Goal: Transaction & Acquisition: Obtain resource

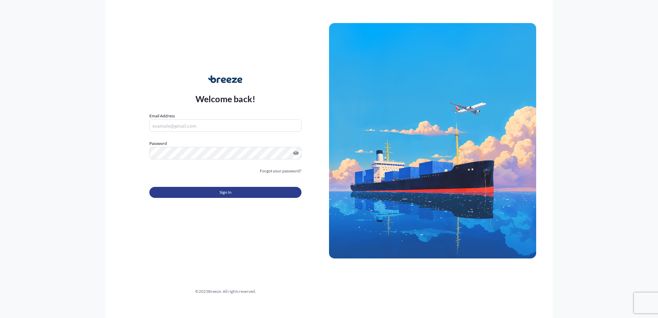
type input "[EMAIL_ADDRESS][DOMAIN_NAME]"
click at [221, 192] on span "Sign In" at bounding box center [226, 192] width 12 height 7
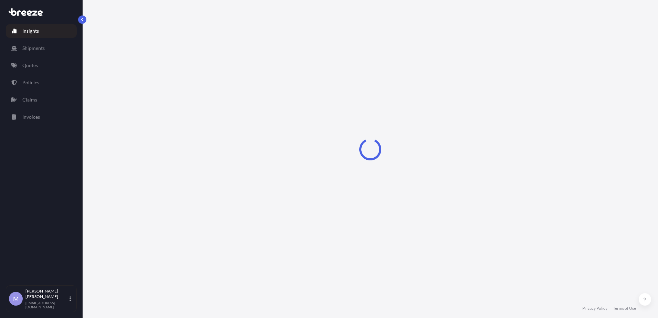
select select "2025"
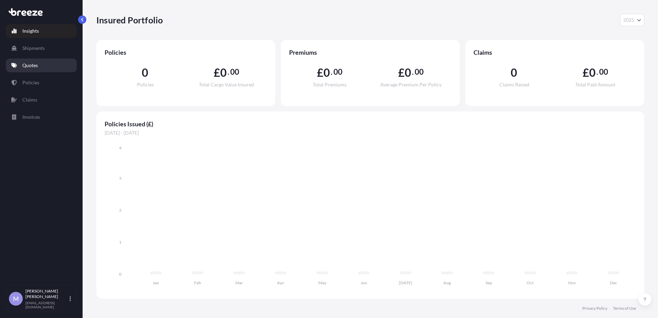
click at [34, 66] on p "Quotes" at bounding box center [29, 65] width 15 height 7
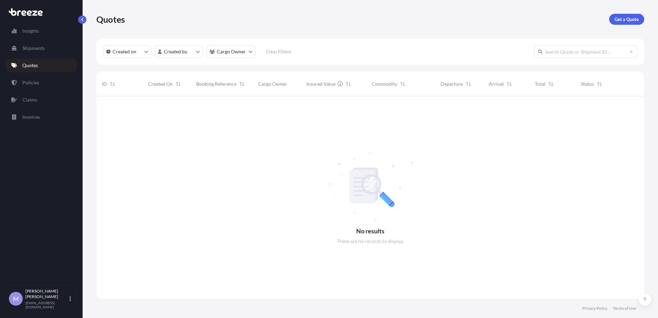
scroll to position [222, 543]
click at [630, 20] on p "Get a Quote" at bounding box center [627, 19] width 24 height 7
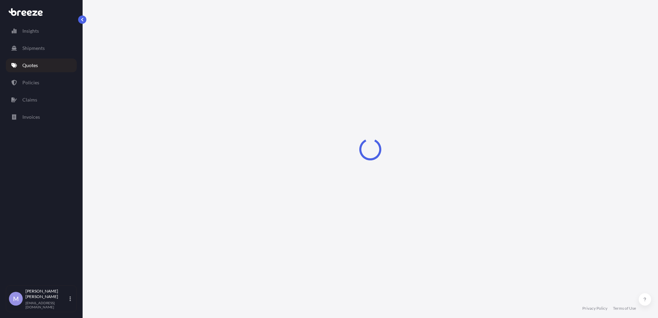
select select "Sea"
select select "1"
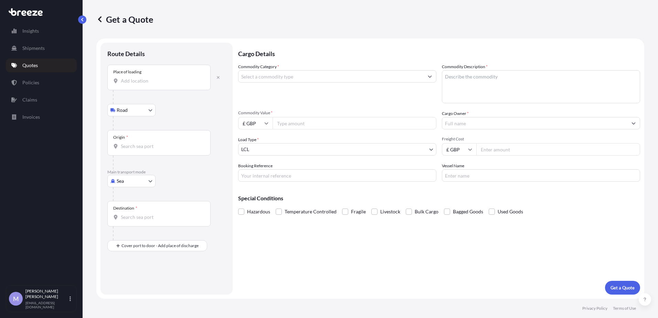
click at [147, 85] on div "Place of loading" at bounding box center [158, 77] width 103 height 25
click at [147, 84] on input "Place of loading" at bounding box center [161, 80] width 81 height 7
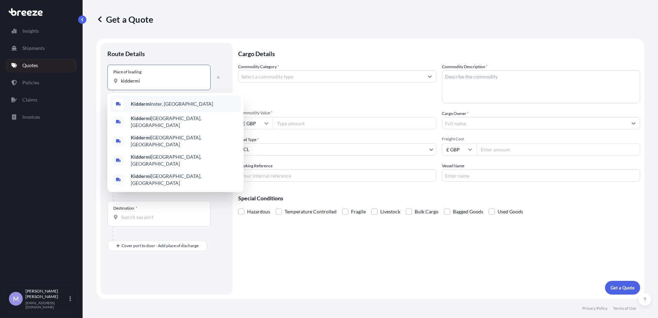
click at [160, 104] on span "Kiddermi nster, [GEOGRAPHIC_DATA]" at bounding box center [172, 104] width 82 height 7
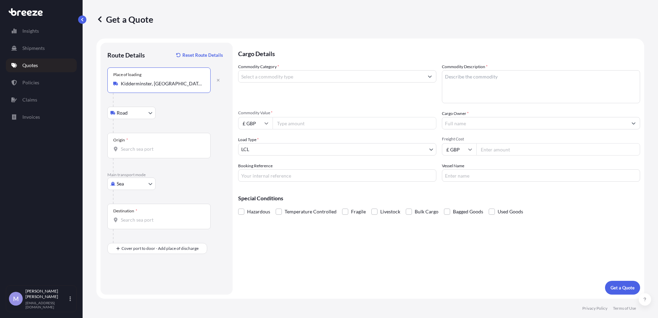
type input "Kidderminster, [GEOGRAPHIC_DATA]"
click at [137, 116] on body "0 options available. 5 options available. 2 options available. 0 options availa…" at bounding box center [329, 159] width 658 height 318
click at [154, 146] on input "Origin *" at bounding box center [161, 149] width 81 height 7
type input "GBFXT - Felixstowe, [GEOGRAPHIC_DATA]"
click at [144, 214] on div "Destination *" at bounding box center [158, 216] width 103 height 25
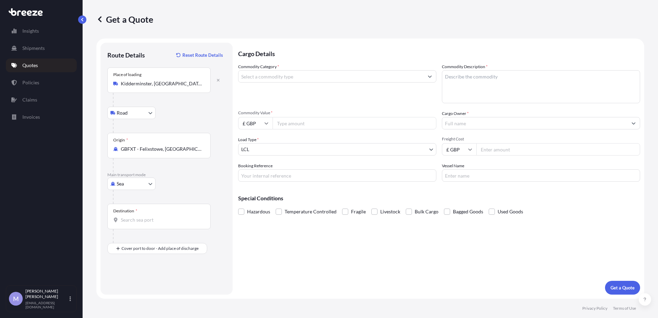
click at [144, 217] on input "Destination *" at bounding box center [161, 220] width 81 height 7
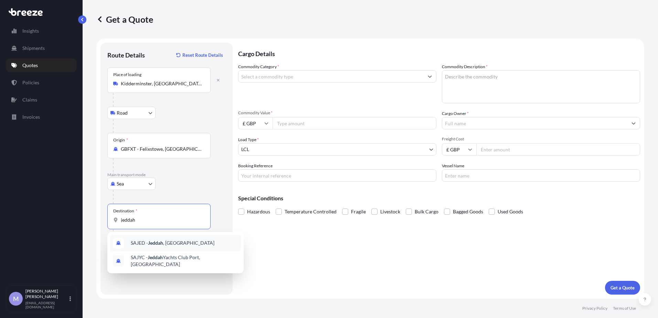
click at [165, 243] on span "SAJED - [GEOGRAPHIC_DATA] , [GEOGRAPHIC_DATA]" at bounding box center [173, 243] width 84 height 7
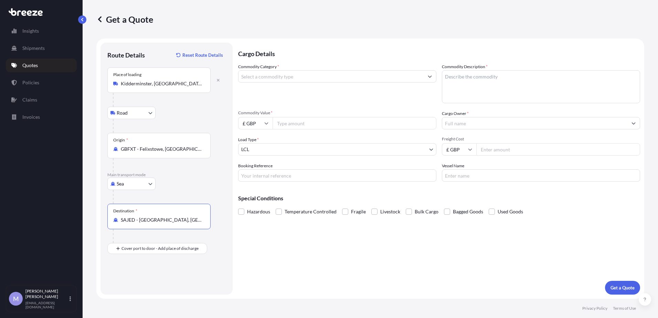
type input "SAJED - [GEOGRAPHIC_DATA], [GEOGRAPHIC_DATA]"
click at [261, 72] on input "Commodity Category *" at bounding box center [331, 76] width 185 height 12
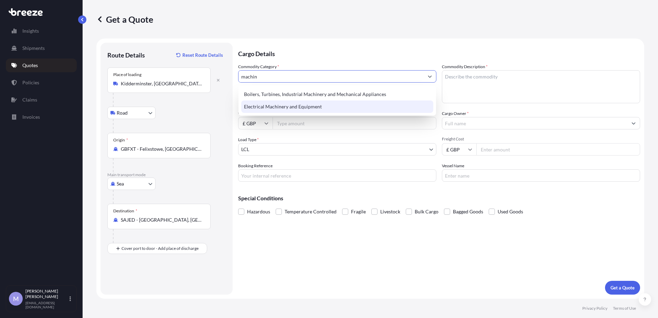
click at [274, 107] on div "Electrical Machinery and Equipment" at bounding box center [337, 107] width 192 height 12
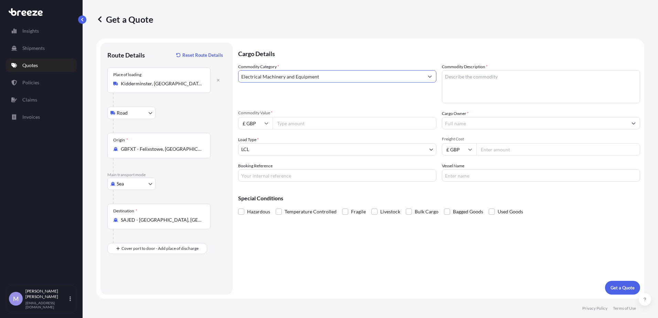
type input "Electrical Machinery and Equipment"
click at [291, 124] on input "Commodity Value *" at bounding box center [355, 123] width 164 height 12
type input "90000"
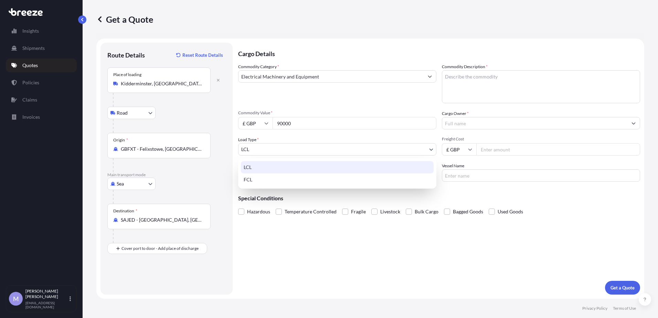
click at [273, 148] on body "Insights Shipments Quotes Policies Claims Invoices M [PERSON_NAME] [EMAIL_ADDRE…" at bounding box center [329, 159] width 658 height 318
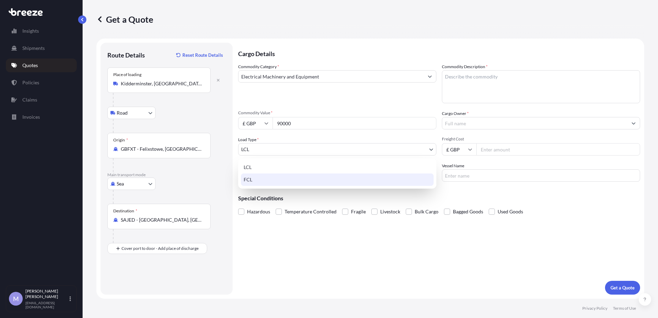
click at [264, 178] on div "FCL" at bounding box center [337, 180] width 193 height 12
select select "2"
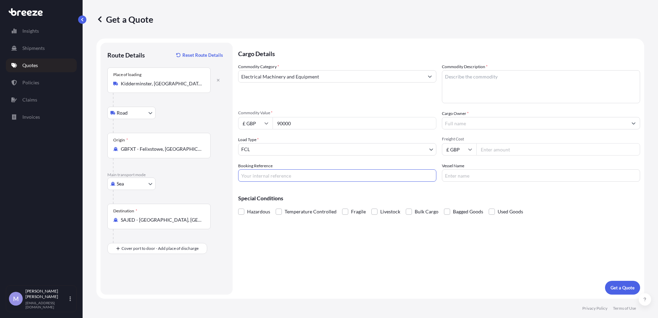
click at [275, 176] on input "Booking Reference" at bounding box center [337, 175] width 198 height 12
click at [469, 87] on textarea "Commodity Description *" at bounding box center [541, 86] width 198 height 33
paste textarea "Incinerator"
type textarea "Incinerator"
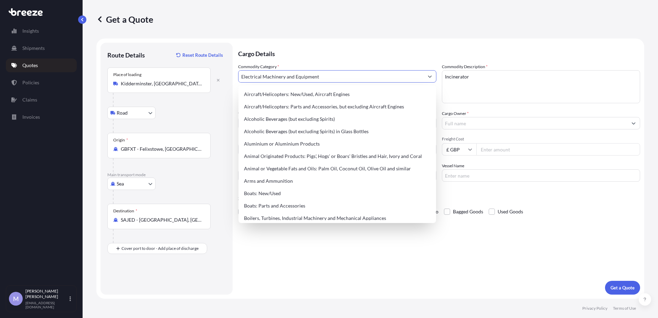
drag, startPoint x: 331, startPoint y: 77, endPoint x: 224, endPoint y: 73, distance: 107.5
click at [224, 73] on form "Route Details Reset Route Details Place of loading [GEOGRAPHIC_DATA], UK Road R…" at bounding box center [370, 169] width 548 height 260
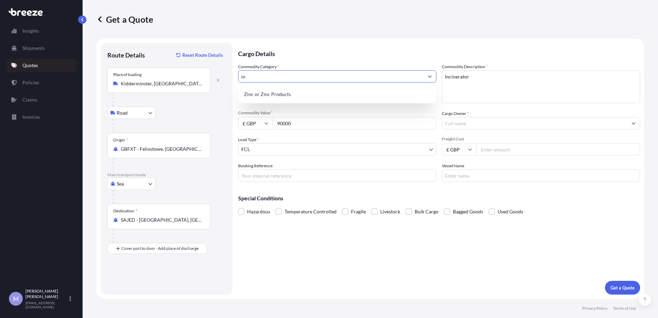
type input "i"
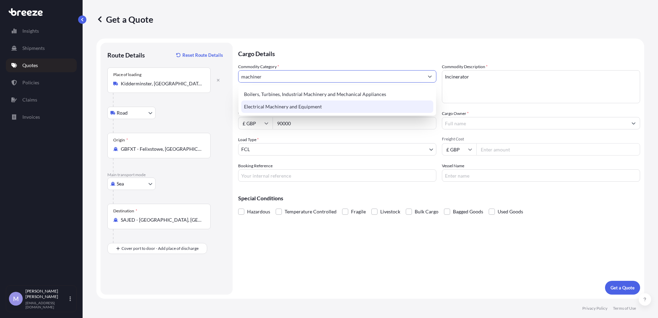
click at [270, 104] on div "Electrical Machinery and Equipment" at bounding box center [337, 107] width 192 height 12
type input "Electrical Machinery and Equipment"
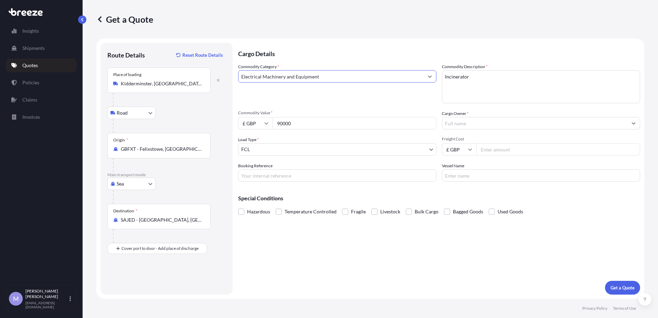
click at [472, 125] on input "Cargo Owner *" at bounding box center [535, 123] width 185 height 12
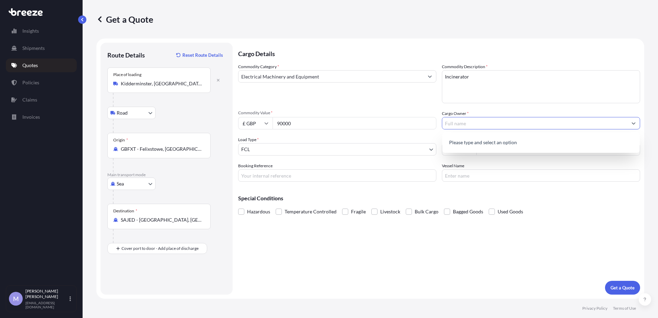
click at [472, 125] on input "Cargo Owner *" at bounding box center [535, 123] width 185 height 12
click at [468, 123] on input "Cargo Owner *" at bounding box center [535, 123] width 185 height 12
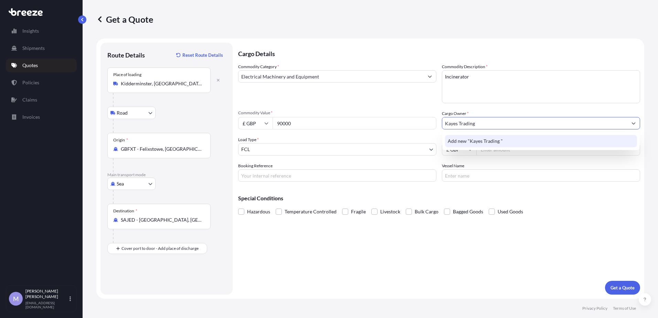
type input "Kayes Trading"
click at [506, 129] on div "Kayes Trading" at bounding box center [541, 123] width 198 height 12
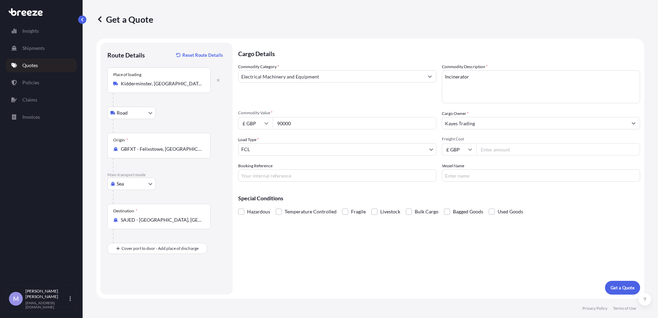
click at [465, 149] on input "£ GBP" at bounding box center [459, 149] width 34 height 12
click at [465, 197] on div "$ USD" at bounding box center [459, 197] width 29 height 13
type input "$ USD"
click at [508, 149] on input "Freight Cost" at bounding box center [559, 149] width 164 height 12
type input "9800.00"
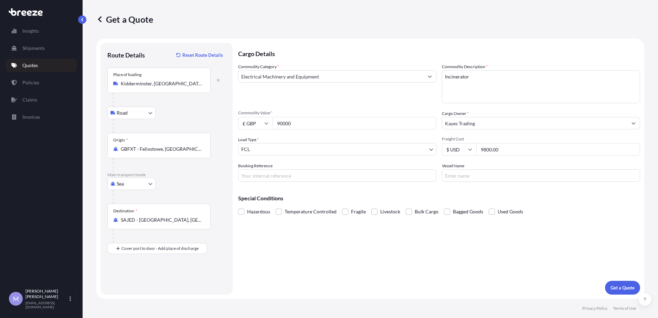
click at [479, 196] on p "Special Conditions" at bounding box center [439, 199] width 402 height 6
click at [305, 253] on div "Cargo Details Commodity Category * Electrical Machinery and Equipment Commodity…" at bounding box center [439, 169] width 402 height 252
click at [616, 284] on p "Get a Quote" at bounding box center [623, 287] width 24 height 7
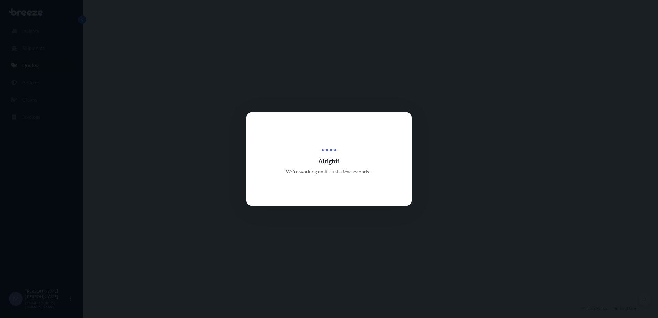
select select "Road"
select select "Sea"
select select "2"
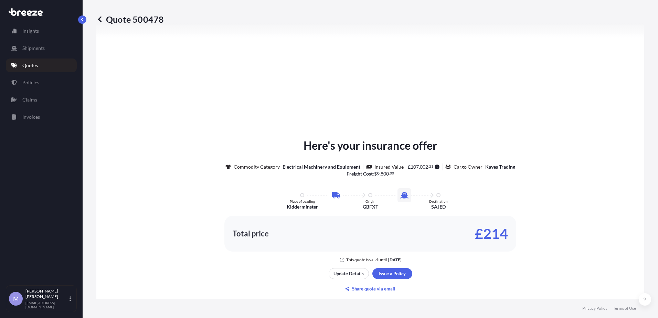
scroll to position [166, 0]
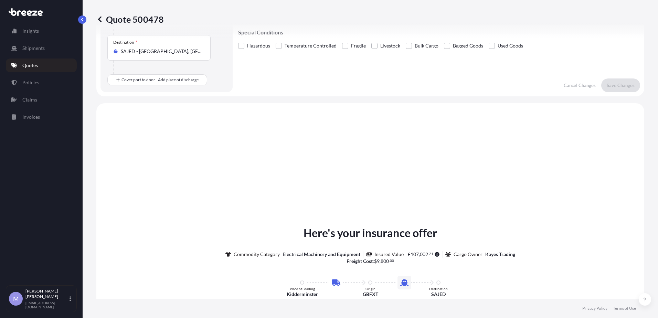
click at [193, 152] on div "Here's your insurance offer Commodity Category Electrical Machinery and Equipme…" at bounding box center [370, 303] width 529 height 381
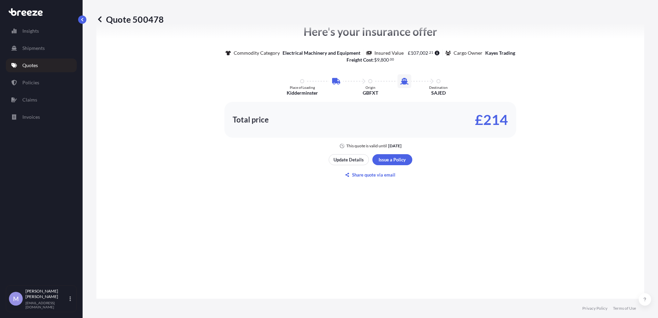
scroll to position [331, 0]
